Goal: Browse casually

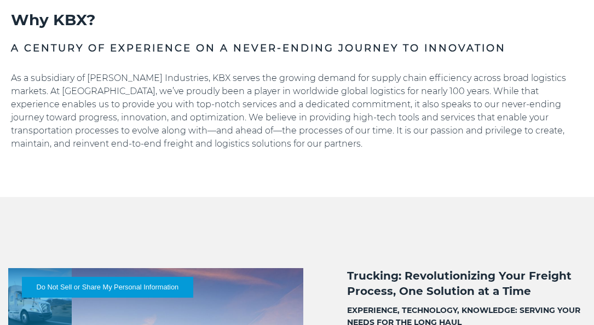
scroll to position [493, 0]
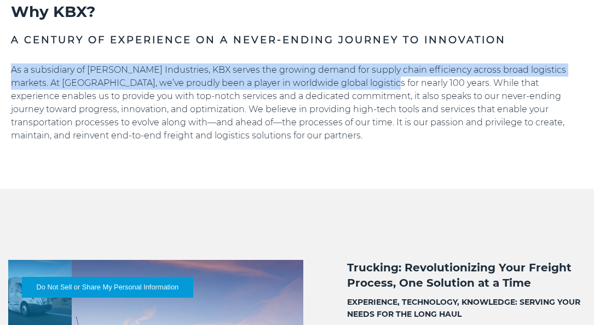
drag, startPoint x: 365, startPoint y: 82, endPoint x: -3, endPoint y: 74, distance: 367.5
copy p "As a subsidiary of [PERSON_NAME] Industries, KBX serves the growing demand for …"
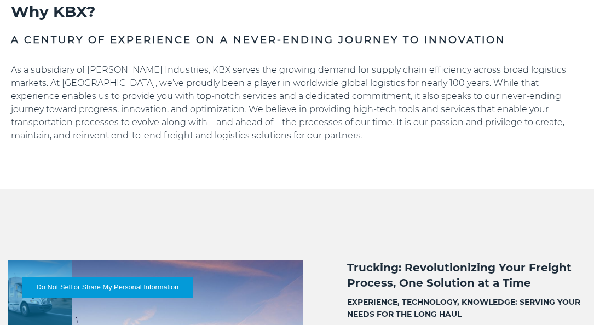
click at [283, 100] on p "As a subsidiary of [PERSON_NAME] Industries, KBX serves the growing demand for …" at bounding box center [297, 103] width 572 height 79
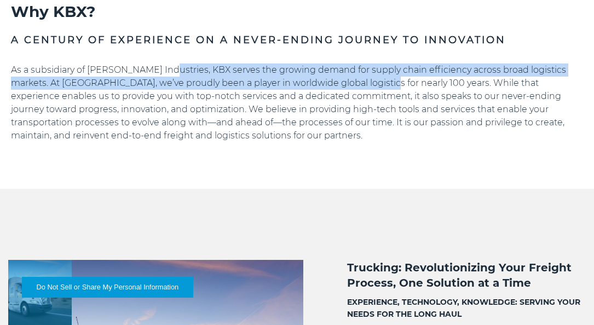
drag, startPoint x: 292, startPoint y: 80, endPoint x: 160, endPoint y: 66, distance: 133.3
click at [160, 66] on p "As a subsidiary of [PERSON_NAME] Industries, KBX serves the growing demand for …" at bounding box center [297, 103] width 572 height 79
copy p "KBX serves the growing demand for supply chain efficiency across broad logistic…"
click at [448, 93] on p "As a subsidiary of [PERSON_NAME] Industries, KBX serves the growing demand for …" at bounding box center [297, 103] width 572 height 79
